Goal: Task Accomplishment & Management: Manage account settings

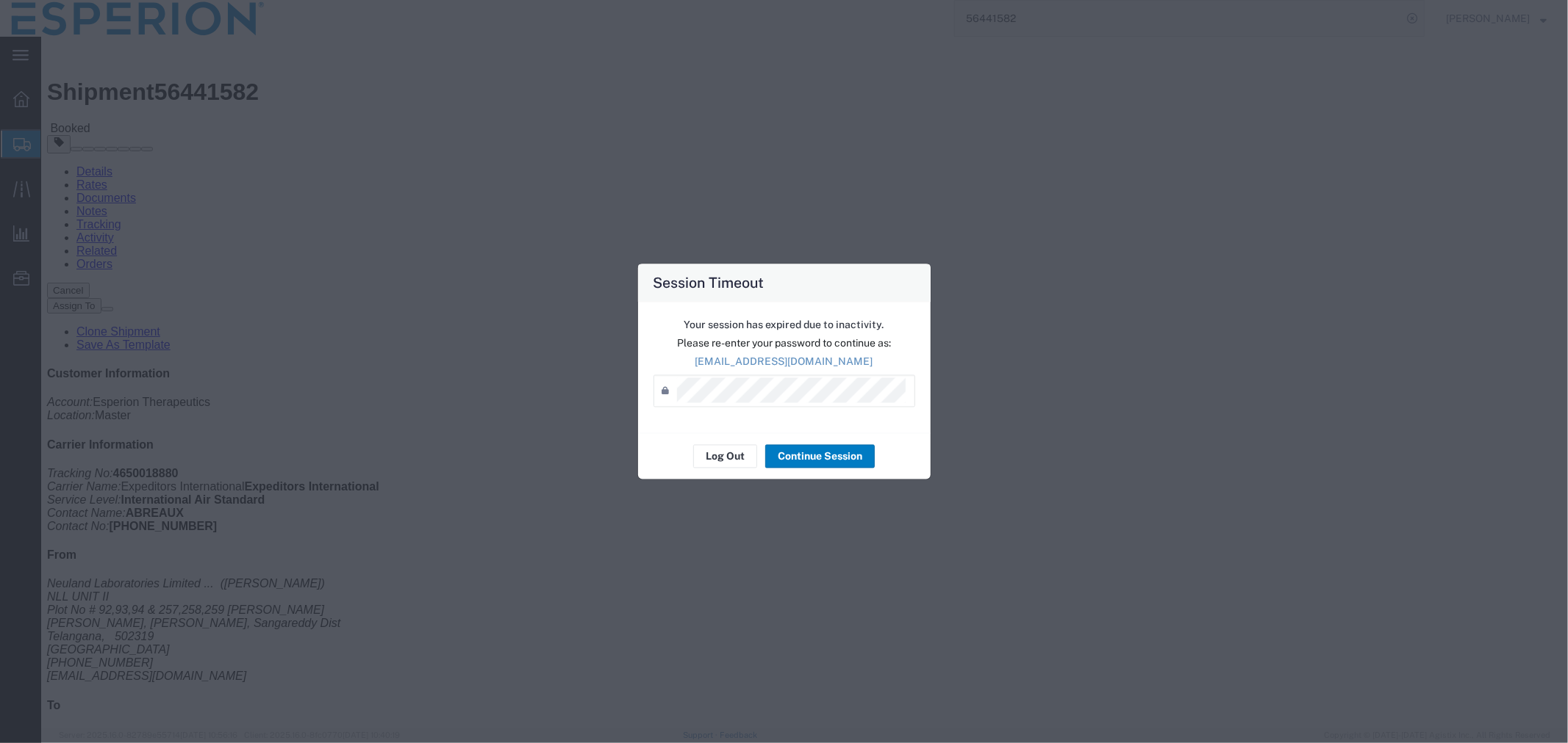
scroll to position [327, 0]
click at [708, 457] on button "Log Out" at bounding box center [725, 457] width 64 height 23
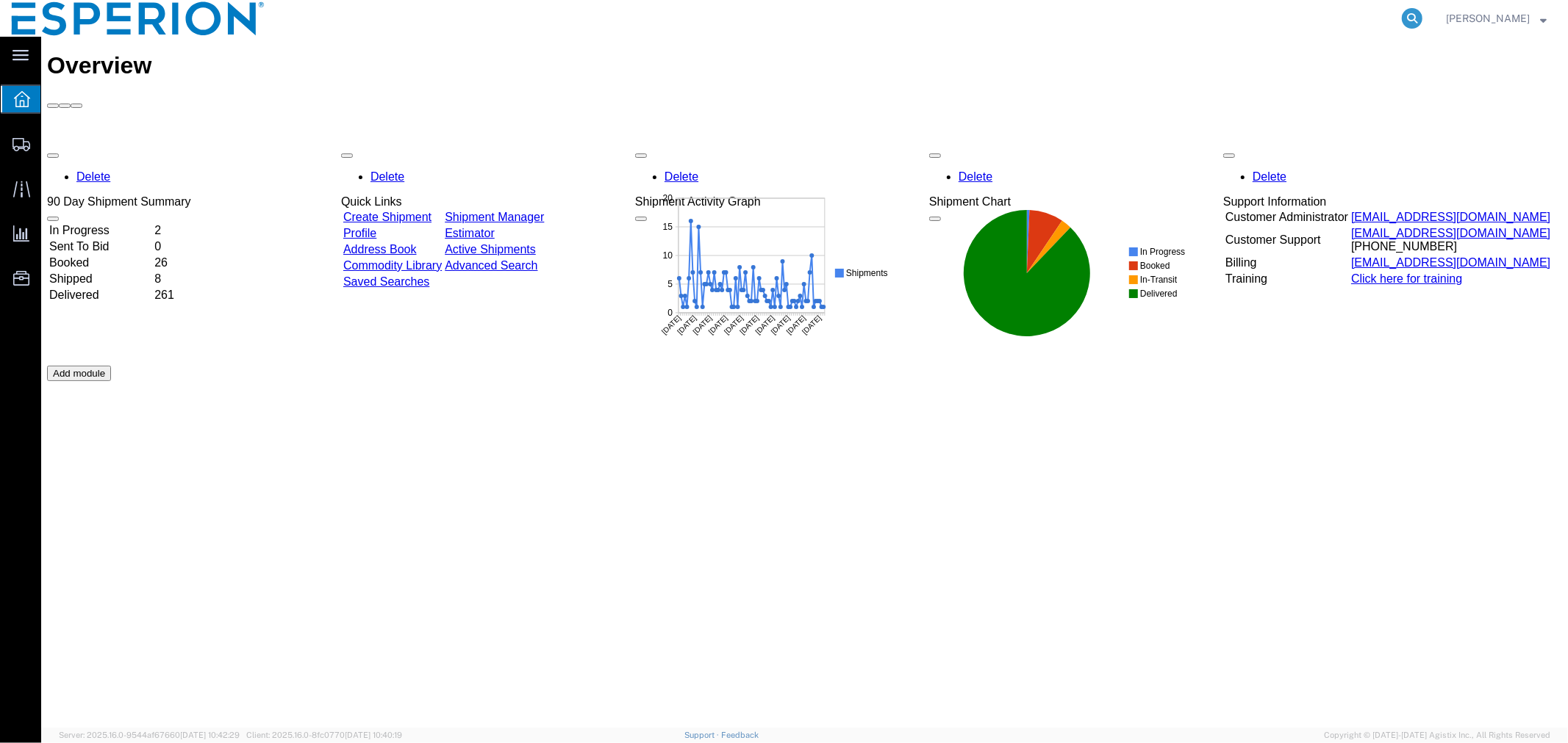
click at [1409, 16] on icon at bounding box center [1411, 18] width 21 height 21
click at [1297, 20] on input "search" at bounding box center [1178, 19] width 447 height 35
paste input "56195331"
type input "56195331"
click at [1411, 18] on icon at bounding box center [1411, 18] width 21 height 21
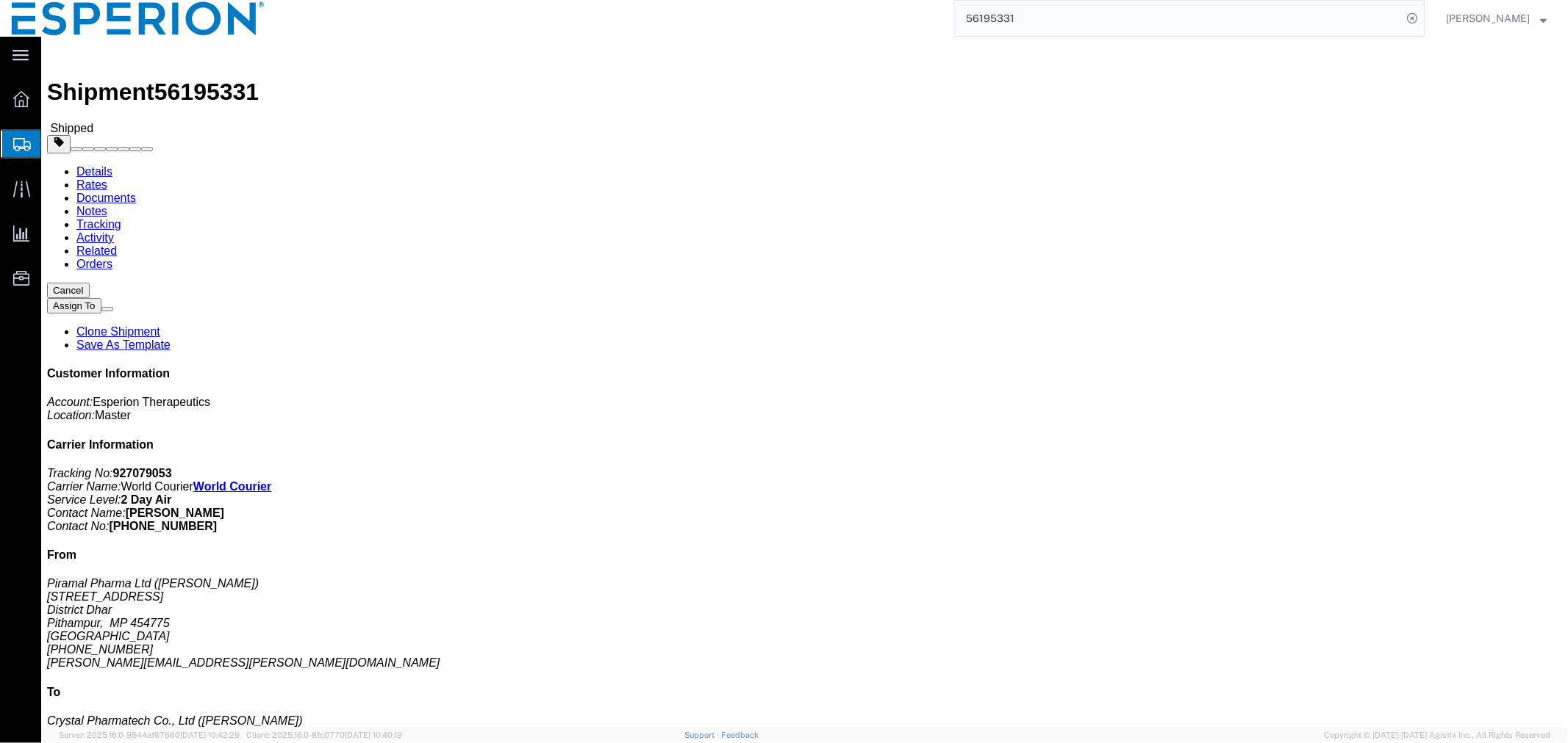
click link "Documents"
